Goal: Transaction & Acquisition: Book appointment/travel/reservation

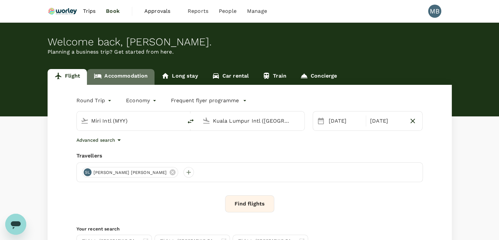
click at [123, 77] on link "Accommodation" at bounding box center [121, 77] width 68 height 16
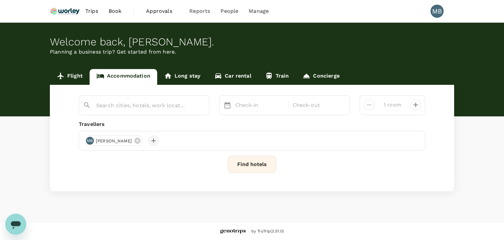
click at [159, 142] on div at bounding box center [153, 140] width 11 height 11
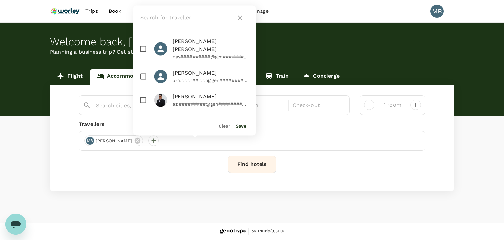
drag, startPoint x: 142, startPoint y: 42, endPoint x: 141, endPoint y: 54, distance: 11.9
click at [142, 43] on input "checkbox" at bounding box center [144, 49] width 14 height 14
checkbox input "true"
click at [142, 69] on input "checkbox" at bounding box center [144, 76] width 14 height 14
checkbox input "true"
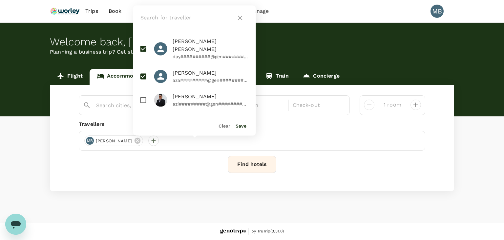
click at [244, 124] on button "Save" at bounding box center [241, 125] width 11 height 5
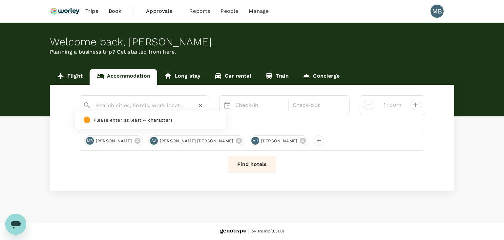
click at [168, 103] on input "text" at bounding box center [141, 105] width 91 height 10
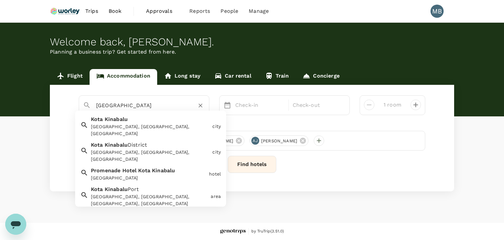
click at [158, 174] on div "Promenade Hotel Kota Kinabalu" at bounding box center [149, 177] width 116 height 7
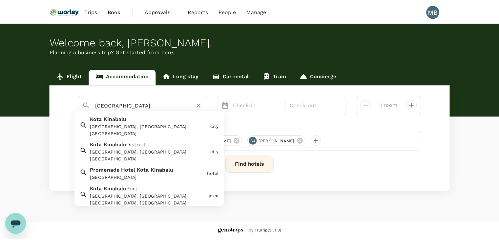
scroll to position [0, 0]
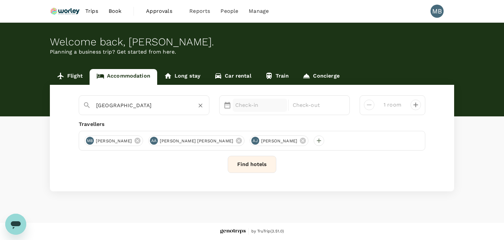
type input "Promenade Hotel Kota Kinabalu"
click at [238, 103] on p "Check-in" at bounding box center [259, 105] width 49 height 8
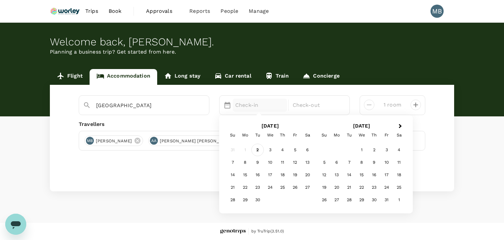
click at [255, 150] on div "2" at bounding box center [258, 149] width 12 height 12
click at [268, 150] on div "3" at bounding box center [270, 149] width 12 height 12
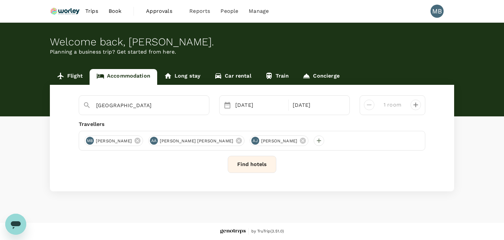
click at [416, 106] on icon "decrease" at bounding box center [416, 104] width 5 height 5
type input "3 rooms"
click at [253, 166] on button "Find hotels" at bounding box center [252, 164] width 49 height 17
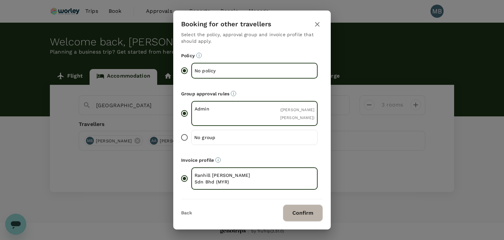
click at [308, 208] on button "Confirm" at bounding box center [303, 212] width 40 height 17
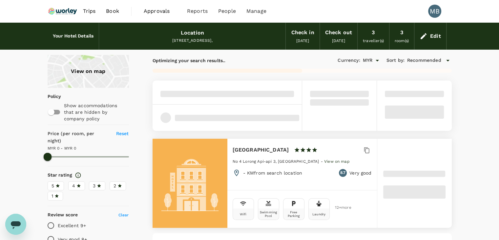
type input "180"
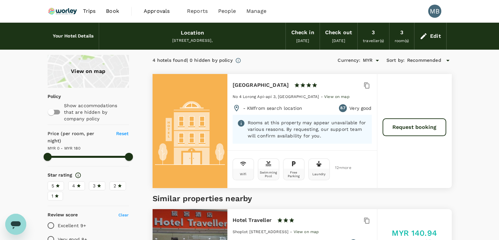
click at [426, 40] on div "Edit" at bounding box center [431, 36] width 32 height 23
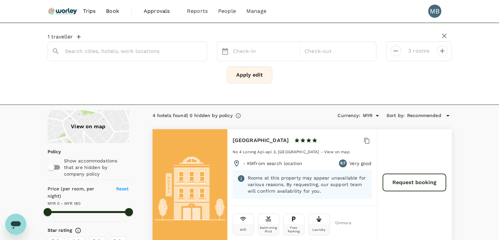
type input "Promenade Hotel Kota Kinabalu"
click at [78, 36] on button "3 travellers" at bounding box center [66, 36] width 37 height 7
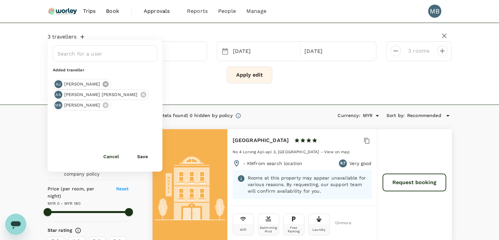
click at [103, 82] on icon at bounding box center [106, 84] width 6 height 6
click at [140, 82] on icon at bounding box center [143, 84] width 6 height 6
click at [239, 74] on button "Apply edit" at bounding box center [250, 74] width 46 height 17
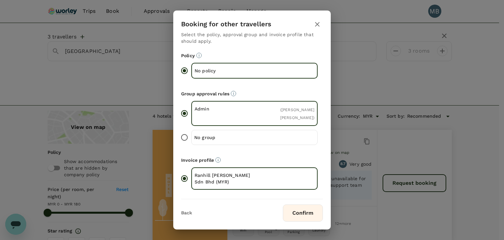
click at [315, 20] on button "button" at bounding box center [317, 24] width 11 height 11
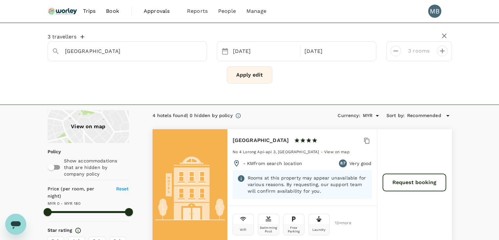
click at [397, 52] on icon "decrease" at bounding box center [396, 51] width 8 height 8
type input "1 room"
click at [259, 77] on button "Apply edit" at bounding box center [250, 74] width 46 height 17
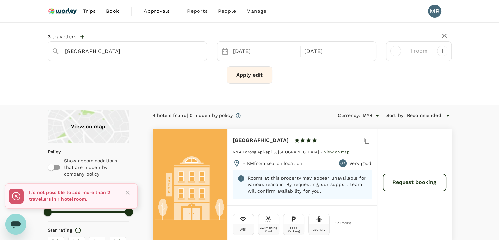
drag, startPoint x: 68, startPoint y: 34, endPoint x: 74, endPoint y: 37, distance: 6.0
click at [68, 35] on button "3 travellers" at bounding box center [66, 36] width 37 height 7
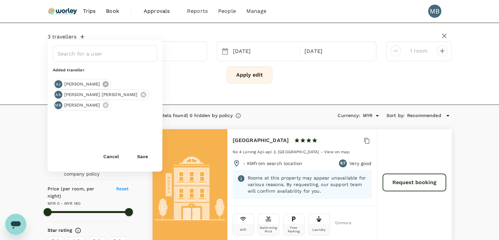
click at [103, 83] on icon at bounding box center [106, 84] width 6 height 6
click at [140, 83] on icon at bounding box center [143, 83] width 7 height 7
click at [141, 156] on button "Save" at bounding box center [142, 156] width 29 height 13
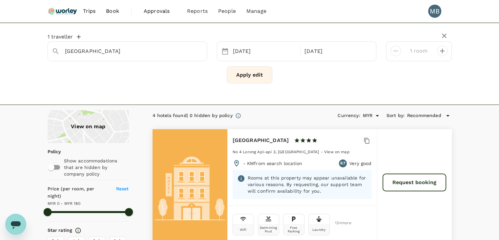
click at [247, 79] on button "Apply edit" at bounding box center [250, 74] width 46 height 17
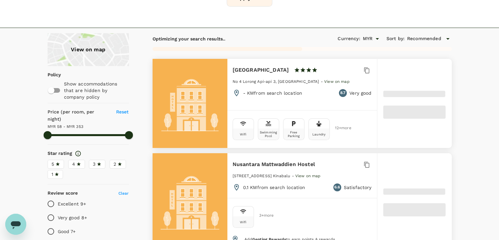
scroll to position [66, 0]
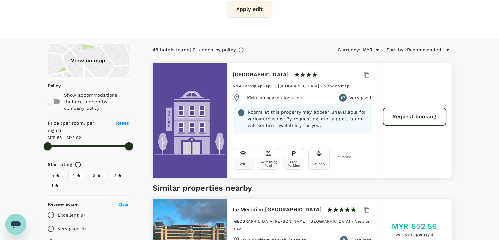
type input "921.1"
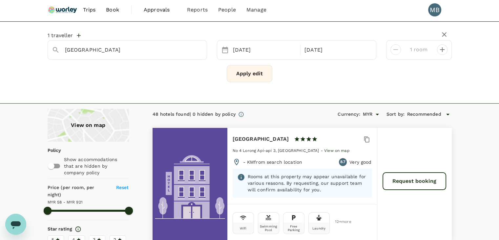
scroll to position [0, 0]
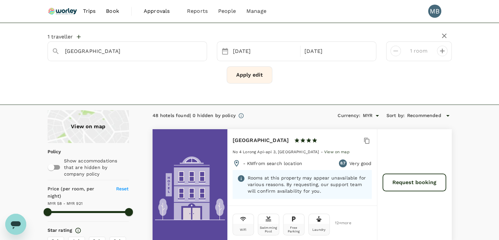
click at [76, 14] on img at bounding box center [63, 11] width 30 height 14
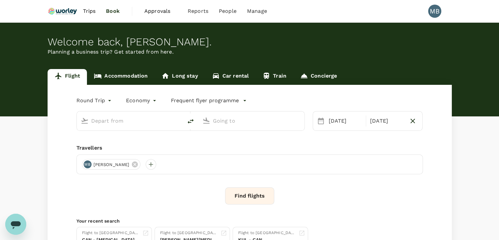
type input "Miri Intl (MYY)"
type input "Kuala Lumpur Intl ([GEOGRAPHIC_DATA])"
click at [105, 75] on link "Accommodation" at bounding box center [121, 77] width 68 height 16
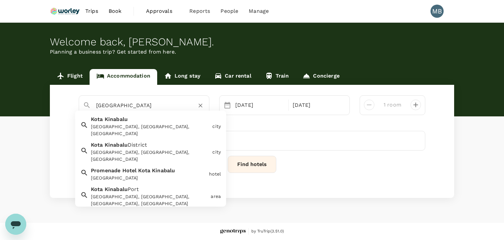
drag, startPoint x: 142, startPoint y: 104, endPoint x: 93, endPoint y: 100, distance: 48.8
click at [93, 100] on div "Promenade Hotel Kota Kinabalu" at bounding box center [148, 103] width 114 height 16
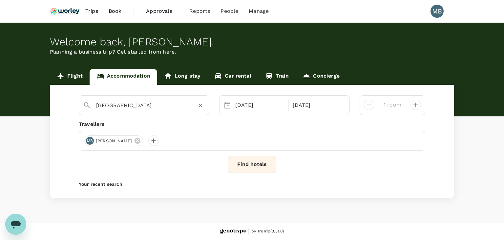
type input "Kota Kinabalu"
click at [249, 160] on button "Find hotels" at bounding box center [252, 164] width 49 height 17
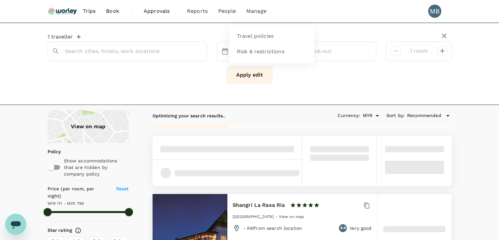
type input "Kota Kinabalu"
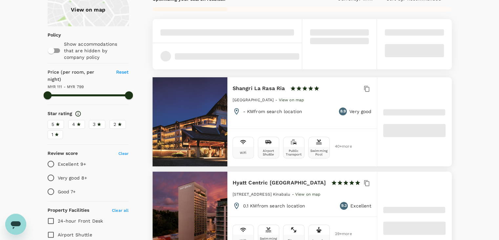
scroll to position [131, 0]
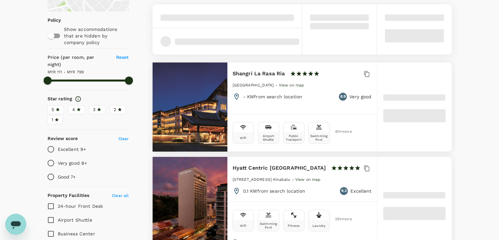
click at [79, 108] on icon at bounding box center [79, 110] width 4 height 4
click at [0, 0] on input "4" at bounding box center [0, 0] width 0 height 0
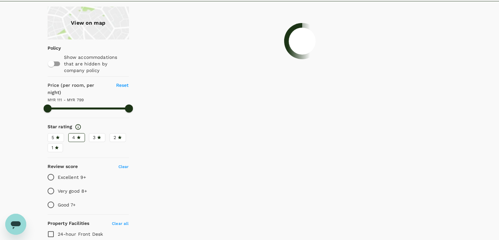
scroll to position [66, 0]
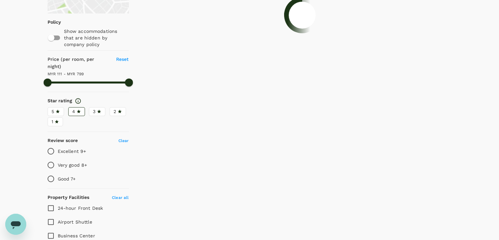
type input "799.31"
type input "57.31"
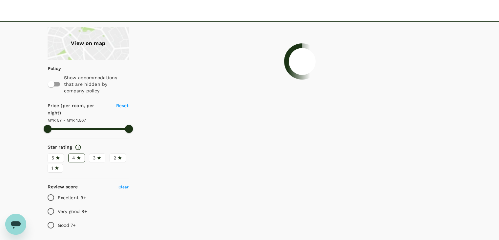
scroll to position [33, 0]
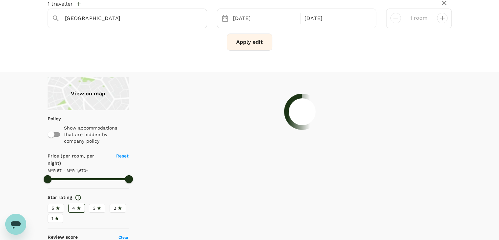
type input "1669.31"
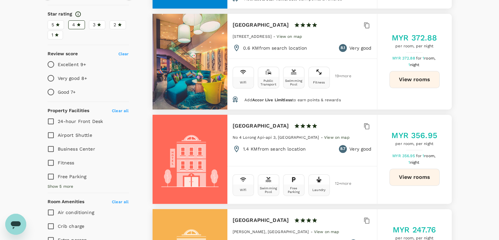
scroll to position [230, 0]
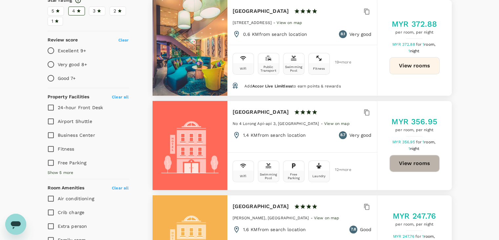
click at [426, 166] on button "View rooms" at bounding box center [415, 163] width 50 height 17
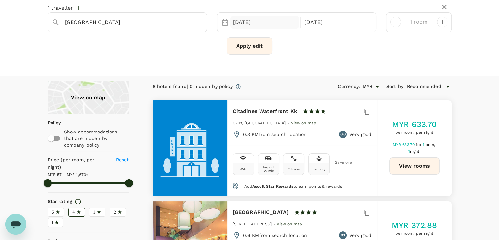
scroll to position [0, 0]
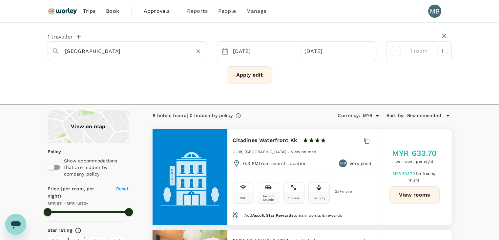
click at [199, 52] on icon "Clear" at bounding box center [198, 51] width 4 height 4
click at [168, 50] on input "text" at bounding box center [125, 51] width 120 height 10
click at [168, 71] on div "The Klagan Hotel" at bounding box center [132, 71] width 116 height 7
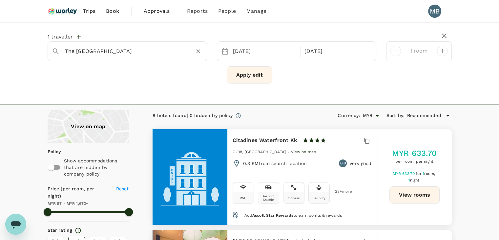
type input "The Klagan Hotel"
click at [246, 78] on button "Apply edit" at bounding box center [250, 74] width 46 height 17
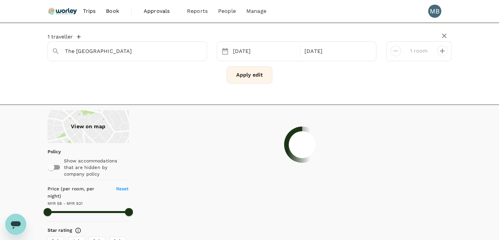
type input "921.1"
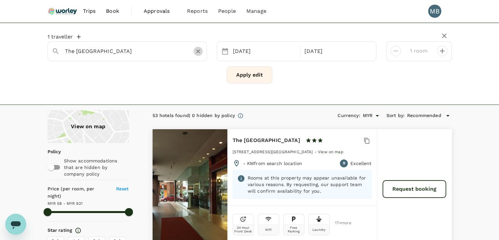
click at [198, 52] on icon "Clear" at bounding box center [198, 51] width 7 height 7
click at [177, 56] on div at bounding box center [134, 51] width 138 height 11
type input "Kota Kinabalu"
click at [232, 76] on button "Apply edit" at bounding box center [250, 74] width 46 height 17
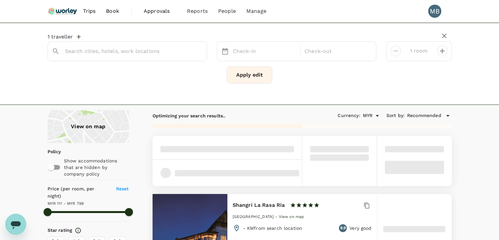
type input "Kota Kinabalu"
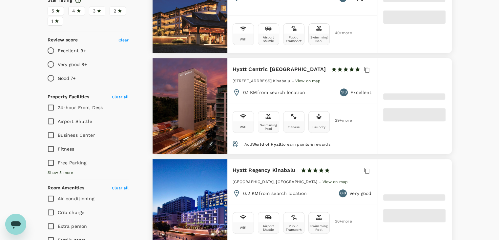
scroll to position [131, 0]
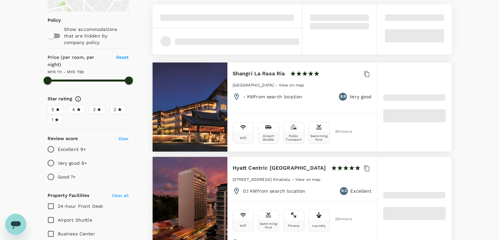
type input "799.31"
type input "57.31"
click at [99, 108] on icon at bounding box center [99, 110] width 4 height 4
click at [0, 0] on input "3" at bounding box center [0, 0] width 0 height 0
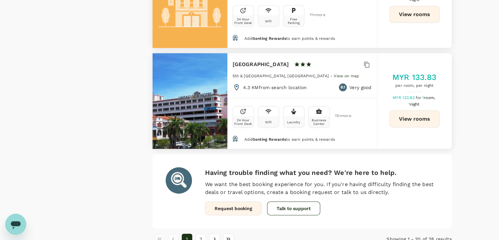
scroll to position [2065, 0]
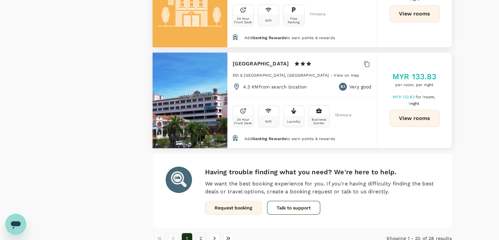
click at [201, 233] on button "2" at bounding box center [201, 238] width 11 height 11
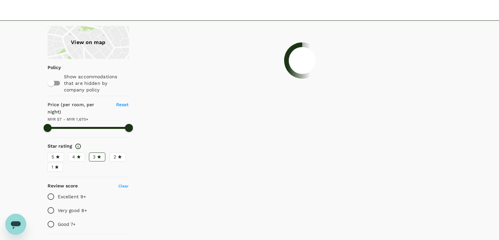
scroll to position [0, 0]
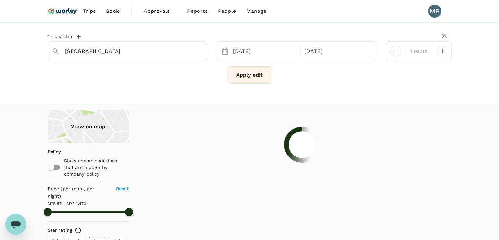
type input "1669.31"
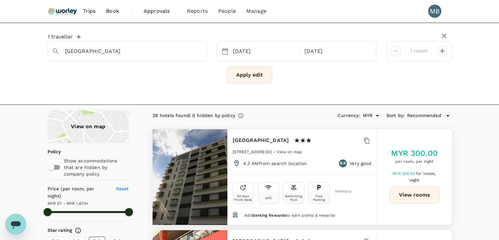
click at [69, 10] on img at bounding box center [63, 11] width 30 height 14
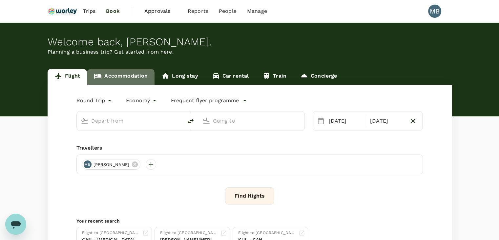
click at [108, 75] on link "Accommodation" at bounding box center [121, 77] width 68 height 16
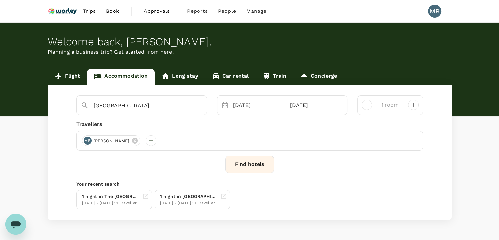
click at [260, 161] on button "Find hotels" at bounding box center [250, 164] width 49 height 17
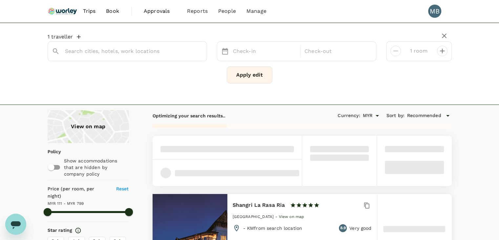
type input "Kota Kinabalu"
type input "799.31"
type input "57.31"
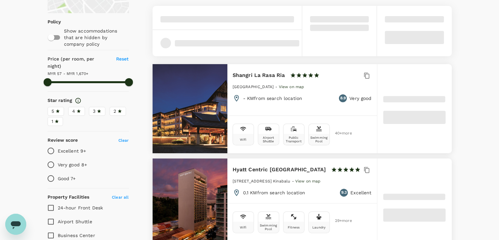
scroll to position [164, 0]
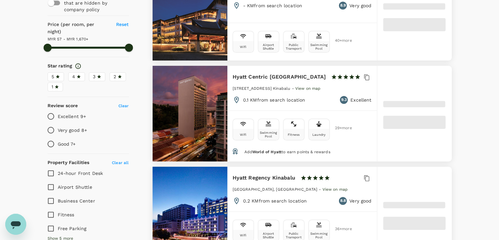
click at [81, 72] on label "4" at bounding box center [76, 76] width 17 height 9
click at [0, 0] on input "4" at bounding box center [0, 0] width 0 height 0
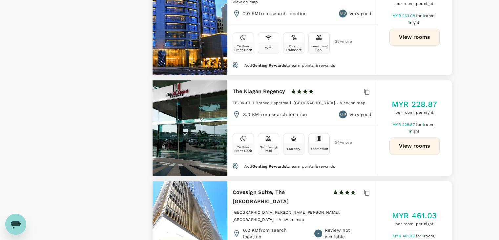
scroll to position [657, 0]
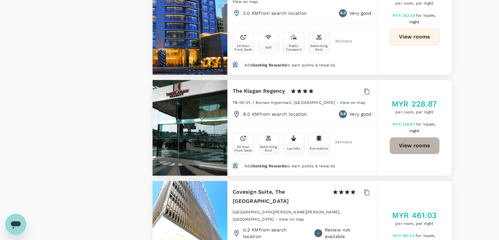
click at [408, 137] on button "View rooms" at bounding box center [415, 145] width 50 height 17
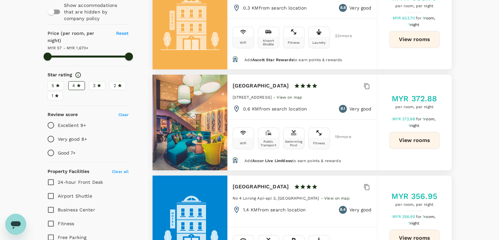
scroll to position [164, 0]
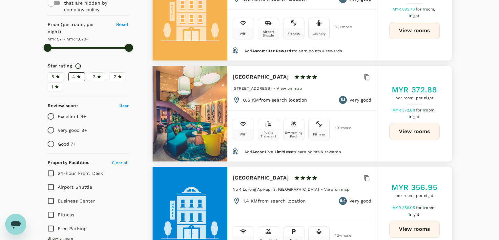
click at [97, 73] on div "3" at bounding box center [97, 76] width 9 height 7
click at [0, 0] on input "3" at bounding box center [0, 0] width 0 height 0
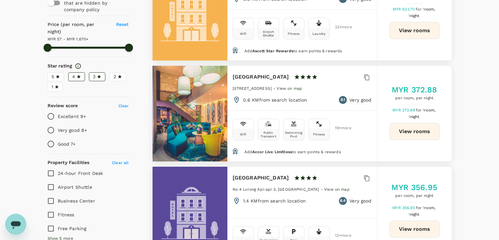
click at [79, 75] on icon at bounding box center [79, 77] width 4 height 4
click at [0, 0] on input "4" at bounding box center [0, 0] width 0 height 0
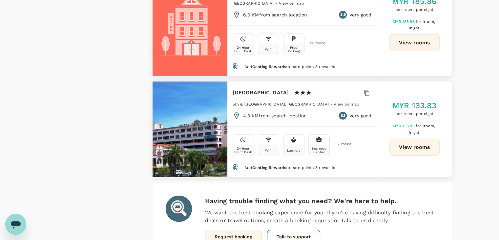
scroll to position [2065, 0]
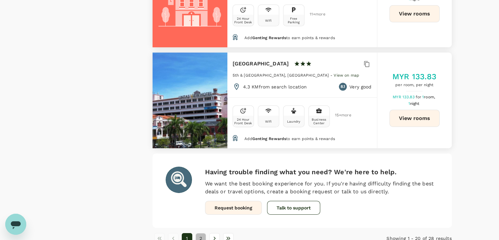
drag, startPoint x: 203, startPoint y: 205, endPoint x: 204, endPoint y: 202, distance: 4.0
click at [202, 233] on button "2" at bounding box center [201, 238] width 11 height 11
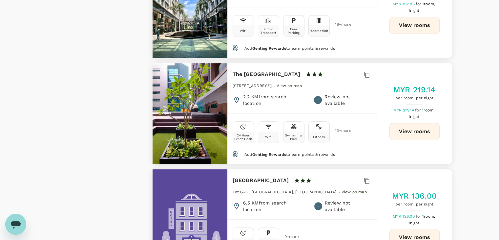
scroll to position [685, 0]
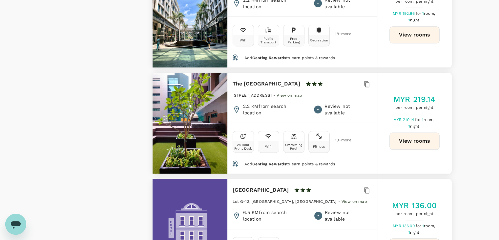
type input "1669.31"
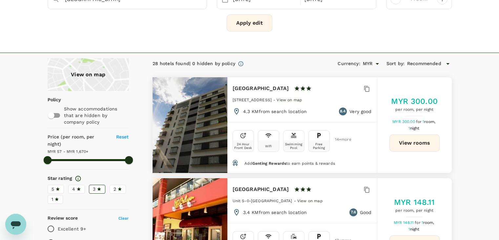
scroll to position [0, 0]
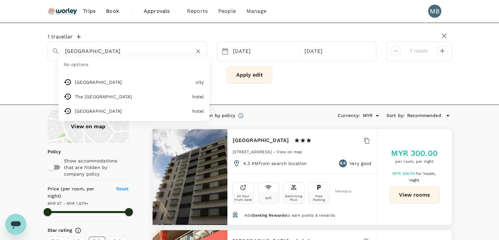
click at [181, 53] on input "Kota Kinabalu" at bounding box center [125, 51] width 120 height 10
click at [198, 51] on icon "Clear" at bounding box center [198, 51] width 4 height 4
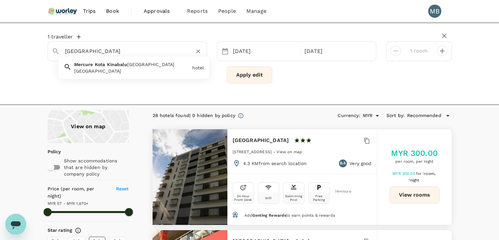
click at [152, 68] on div "Mercure Kota Kinabalu City Centre" at bounding box center [132, 71] width 116 height 7
type input "Mercure Kota Kinabalu City Centre"
click at [251, 77] on button "Apply edit" at bounding box center [250, 74] width 46 height 17
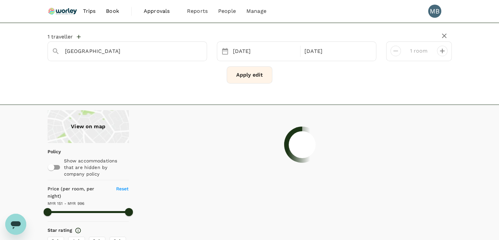
type input "995.58"
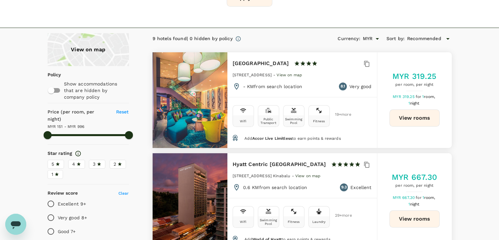
scroll to position [66, 0]
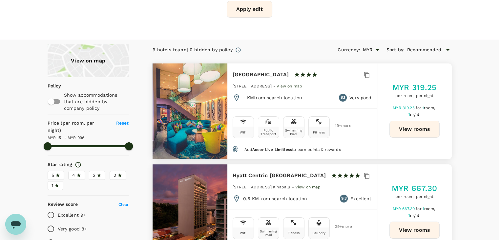
click at [403, 131] on button "View rooms" at bounding box center [415, 129] width 50 height 17
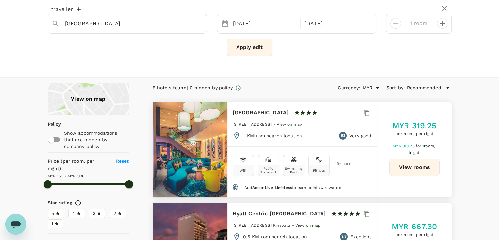
scroll to position [0, 0]
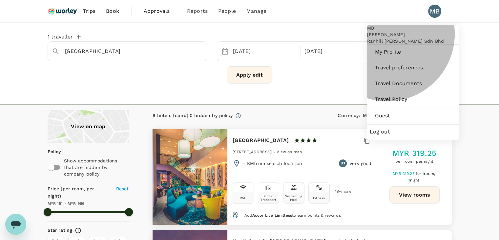
click at [390, 136] on span "Log out" at bounding box center [413, 132] width 87 height 8
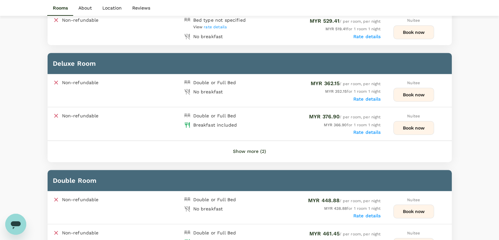
scroll to position [361, 0]
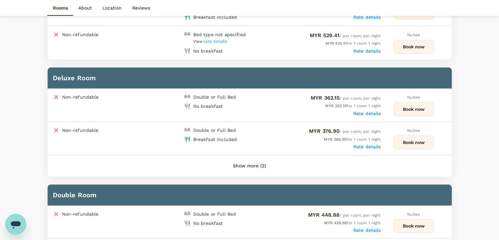
click at [246, 161] on button "Show more (2)" at bounding box center [250, 166] width 52 height 16
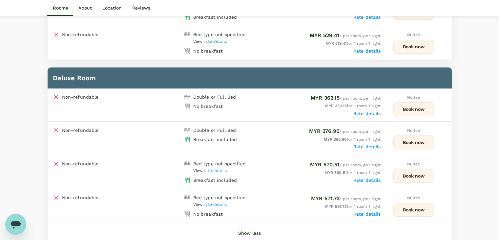
click at [400, 139] on button "Book now" at bounding box center [414, 142] width 41 height 14
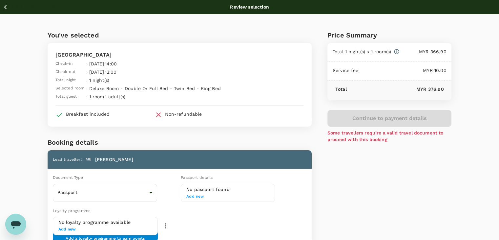
click at [5, 8] on icon "button" at bounding box center [5, 7] width 3 height 4
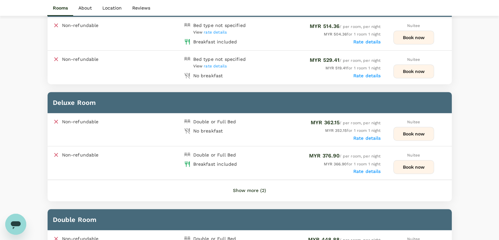
scroll to position [391, 0]
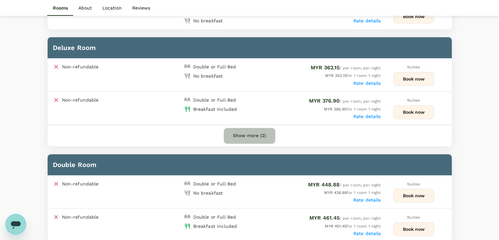
click at [238, 131] on button "Show more (2)" at bounding box center [250, 136] width 52 height 16
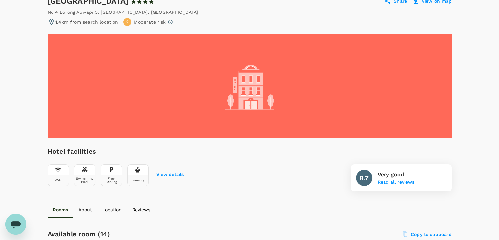
scroll to position [0, 0]
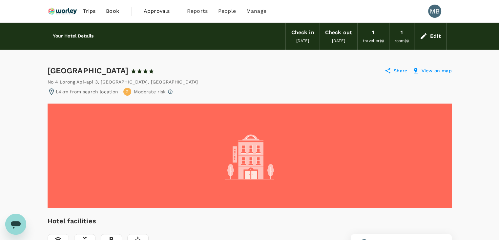
drag, startPoint x: 48, startPoint y: 68, endPoint x: 171, endPoint y: 73, distance: 123.2
click at [161, 73] on div "Promenade Hotel Kota Kinabalu 1 Star 2 Stars 3 Stars 4 Stars 5 Stars" at bounding box center [104, 70] width 113 height 11
copy div "Promenade Hotel Kota Kinabalu"
drag, startPoint x: 116, startPoint y: 80, endPoint x: 47, endPoint y: 83, distance: 68.4
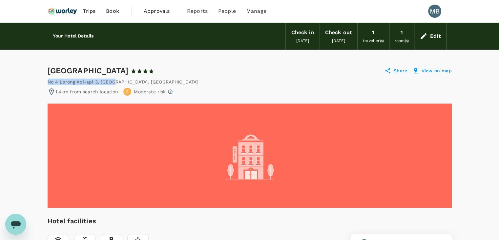
click at [48, 83] on div "No 4 Lorong Api-api 3 , SABAH , Malaysia" at bounding box center [123, 81] width 151 height 7
copy div "No 4 Lorong Api-api 3 , SABAH"
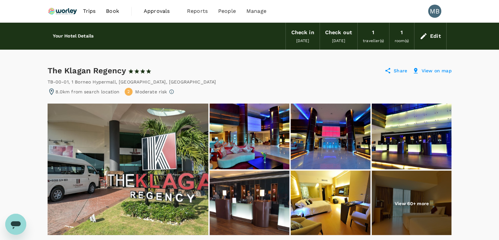
scroll to position [66, 0]
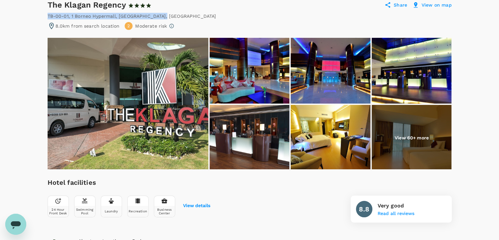
drag, startPoint x: 49, startPoint y: 14, endPoint x: 151, endPoint y: 17, distance: 102.5
click at [151, 17] on div "TB-00-01, 1 Borneo Hypermall , Kota Kinabalu , Malaysia" at bounding box center [132, 16] width 169 height 7
copy div "TB-00-01, 1 Borneo Hypermall , Kota Kinabalu ,"
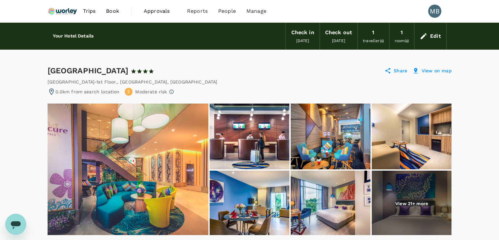
drag, startPoint x: 49, startPoint y: 69, endPoint x: 183, endPoint y: 72, distance: 134.3
click at [161, 72] on div "Mercure Kota Kinabalu City Centre 1 Star 2 Stars 3 Stars 4 Stars 5 Stars" at bounding box center [104, 70] width 113 height 11
copy div "[GEOGRAPHIC_DATA]"
drag, startPoint x: 48, startPoint y: 80, endPoint x: 120, endPoint y: 78, distance: 72.3
click at [120, 78] on div "53 Jalan Gaya-1st Floor. , SABAH , Malaysia" at bounding box center [133, 81] width 170 height 7
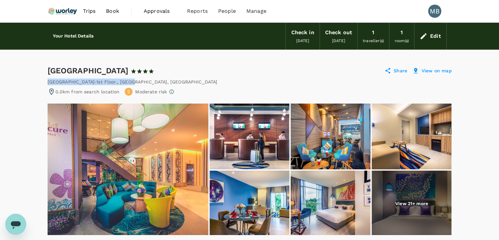
copy div "53 Jalan Gaya-1st Floor. , SABAH"
drag, startPoint x: 48, startPoint y: 68, endPoint x: 181, endPoint y: 69, distance: 133.6
click at [161, 69] on div "Mercure Kota Kinabalu City Centre 1 Star 2 Stars 3 Stars 4 Stars 5 Stars" at bounding box center [104, 70] width 113 height 11
copy div "[GEOGRAPHIC_DATA]"
click at [48, 80] on div "53 Jalan Gaya-1st Floor. , SABAH , Malaysia" at bounding box center [133, 81] width 170 height 7
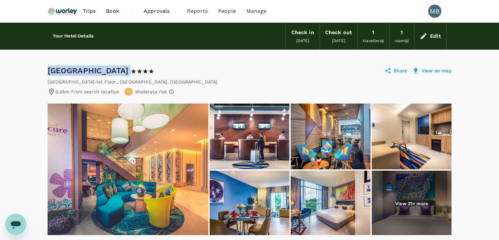
drag, startPoint x: 47, startPoint y: 69, endPoint x: 185, endPoint y: 72, distance: 137.6
click at [161, 72] on div "Mercure Kota Kinabalu City Centre 1 Star 2 Stars 3 Stars 4 Stars 5 Stars" at bounding box center [104, 70] width 113 height 11
copy div "[GEOGRAPHIC_DATA]"
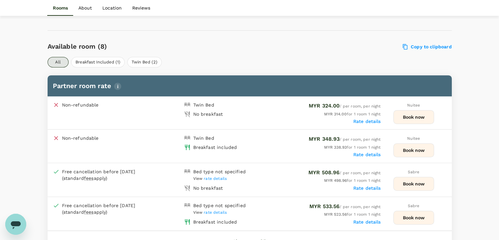
scroll to position [197, 0]
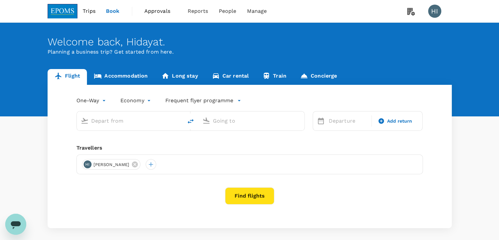
type input "[PERSON_NAME] (JHB)"
type input "Kuala Lumpur Intl ([GEOGRAPHIC_DATA])"
